Goal: Task Accomplishment & Management: Use online tool/utility

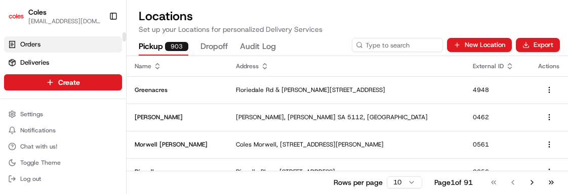
click at [48, 42] on link "Orders" at bounding box center [63, 44] width 118 height 16
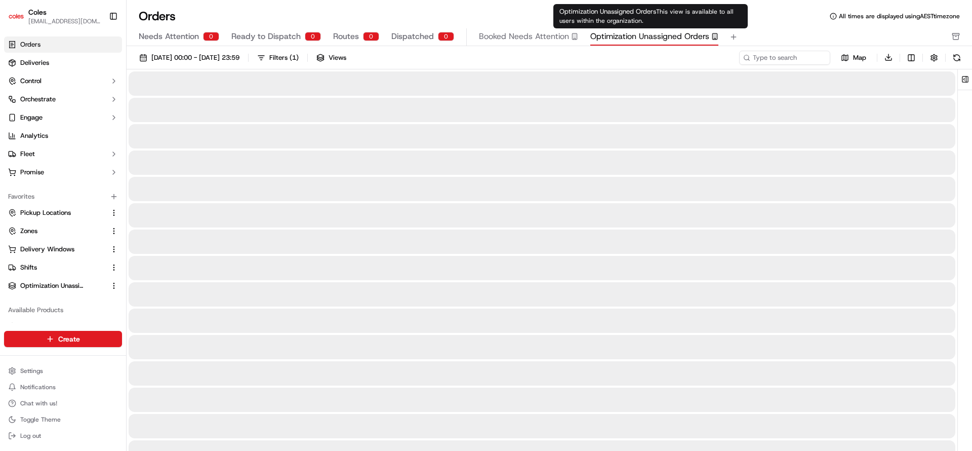
click at [568, 36] on span "Optimization Unassigned Orders" at bounding box center [649, 36] width 119 height 12
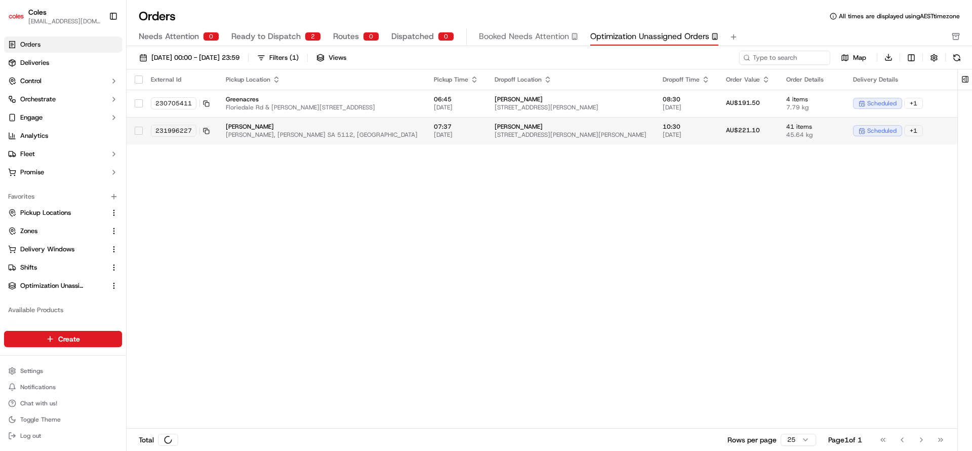
click at [522, 131] on span "[STREET_ADDRESS][PERSON_NAME][PERSON_NAME]" at bounding box center [571, 135] width 152 height 8
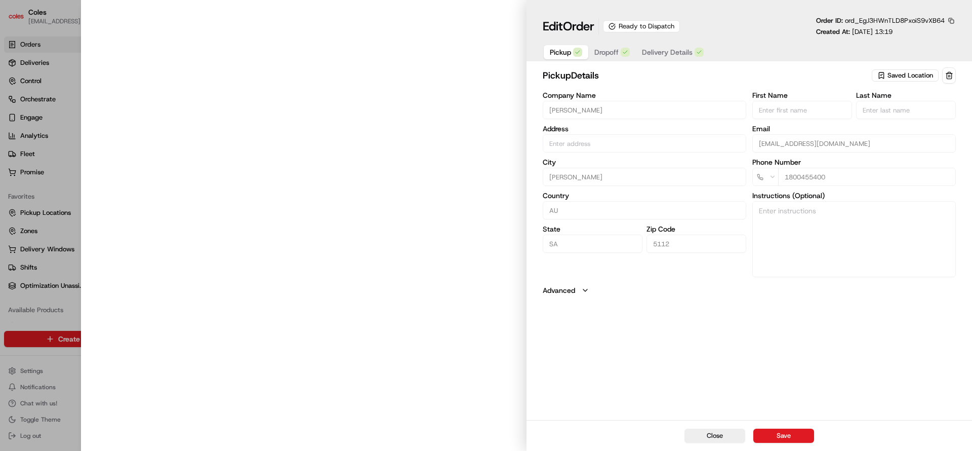
type input "[PERSON_NAME]/C, [PERSON_NAME] Hwy [PERSON_NAME] SA 5112 AU"
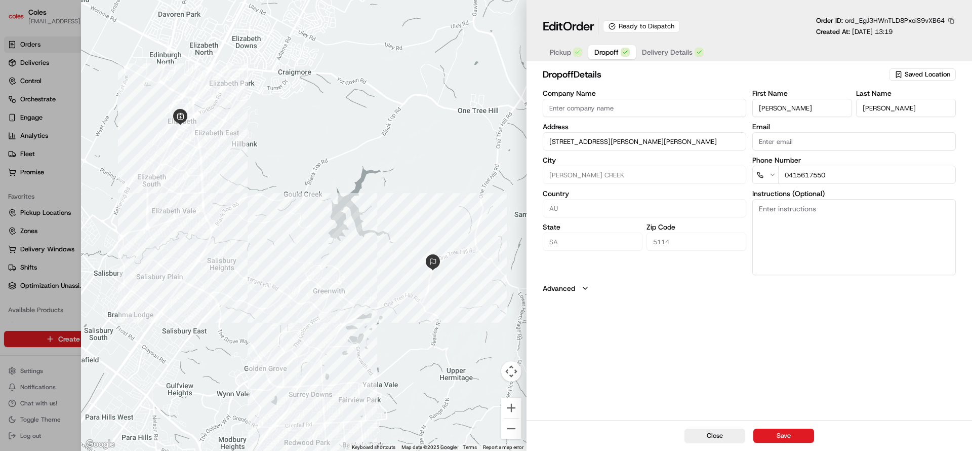
click at [568, 49] on span "Dropoff" at bounding box center [606, 52] width 24 height 10
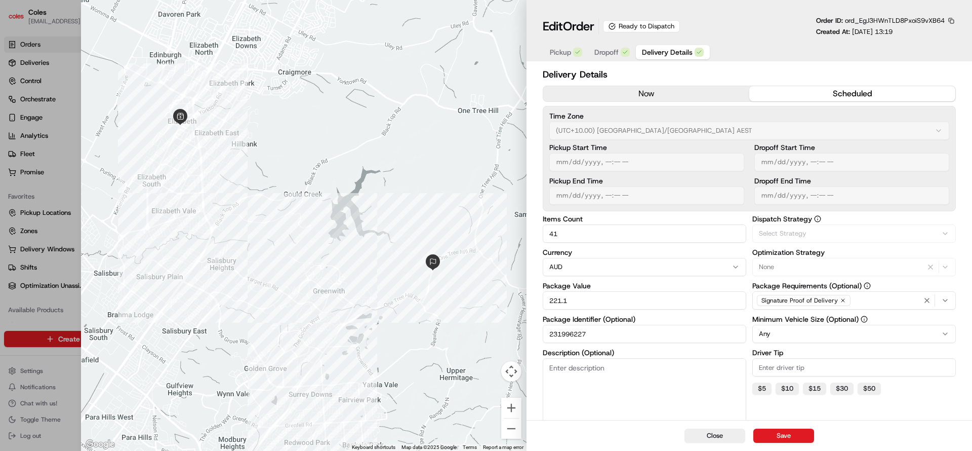
click at [568, 49] on span "Delivery Details" at bounding box center [667, 52] width 51 height 10
click at [31, 194] on div at bounding box center [486, 225] width 972 height 451
type input "1"
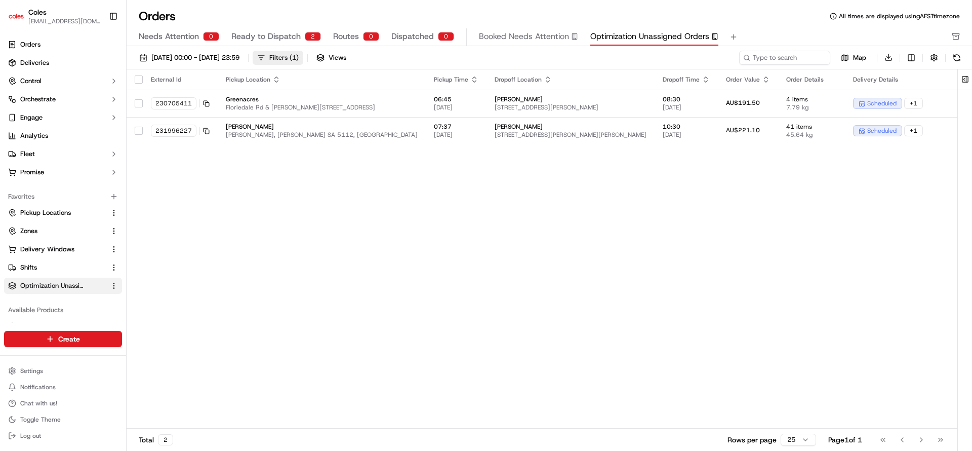
click at [299, 56] on div "Filters ( 1 )" at bounding box center [283, 57] width 29 height 9
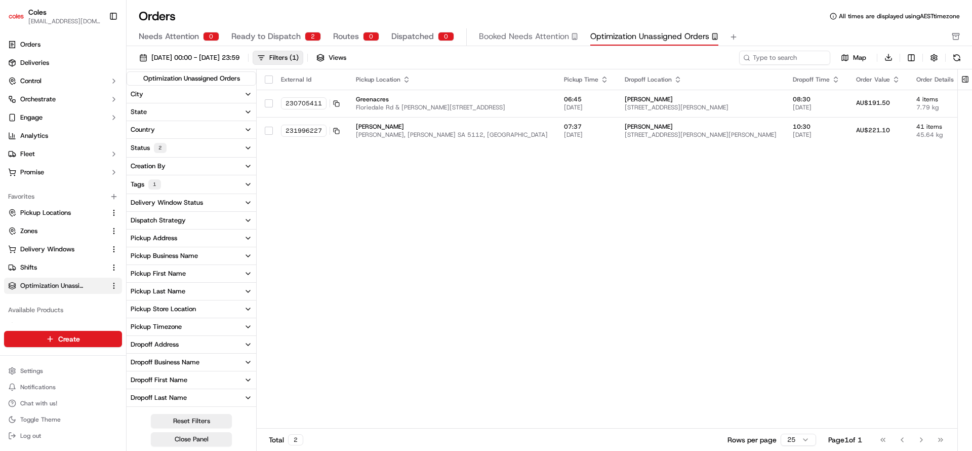
click at [250, 149] on icon "button" at bounding box center [248, 148] width 8 height 8
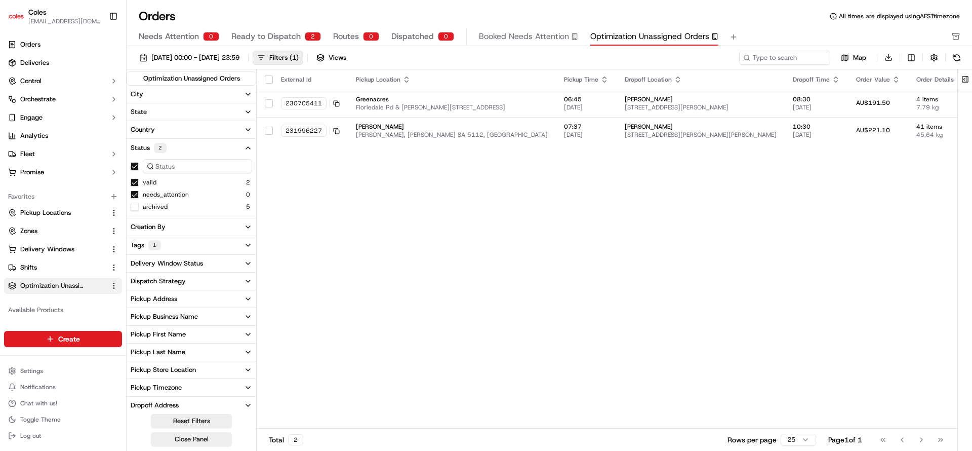
click at [250, 149] on icon "button" at bounding box center [248, 148] width 8 height 8
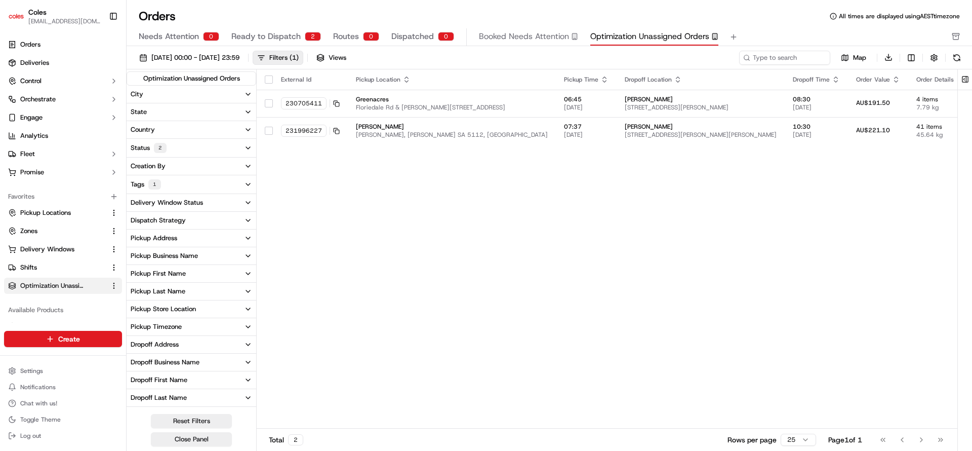
click at [247, 183] on icon "button" at bounding box center [248, 184] width 8 height 8
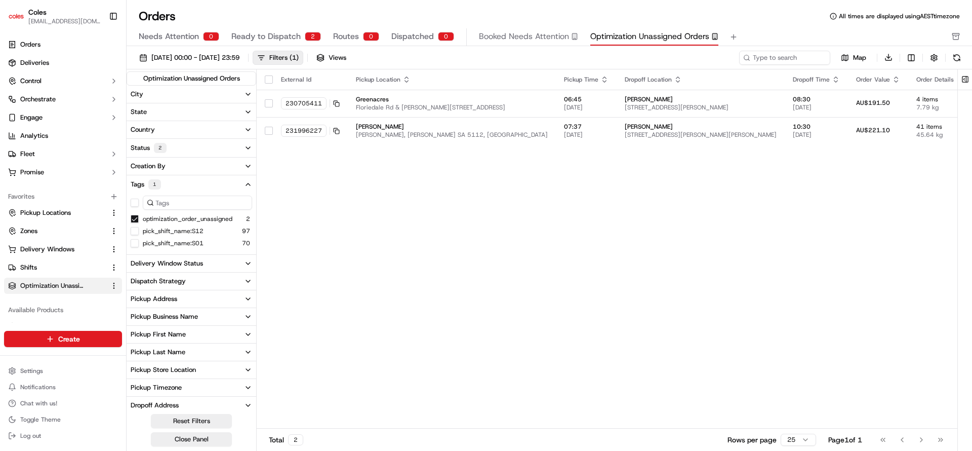
click at [247, 183] on icon "button" at bounding box center [248, 184] width 8 height 8
